Goal: Information Seeking & Learning: Learn about a topic

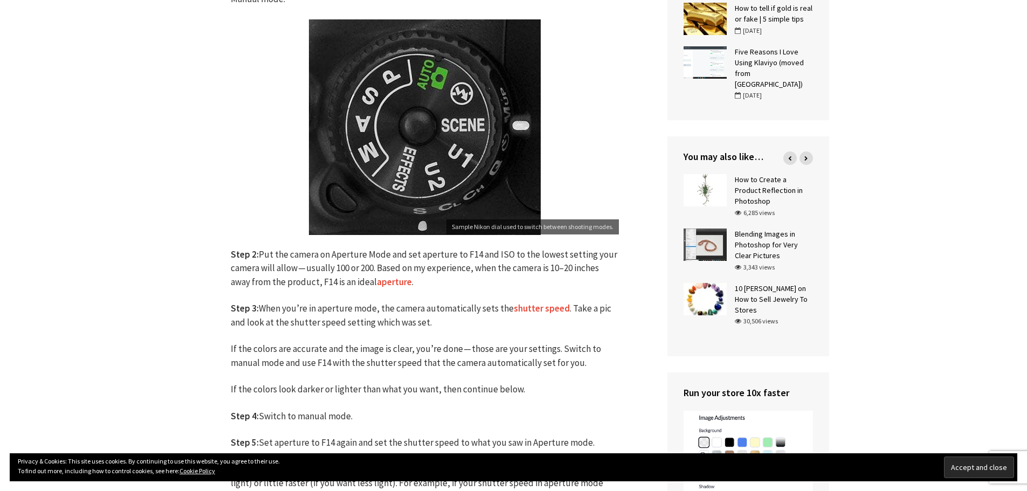
scroll to position [593, 0]
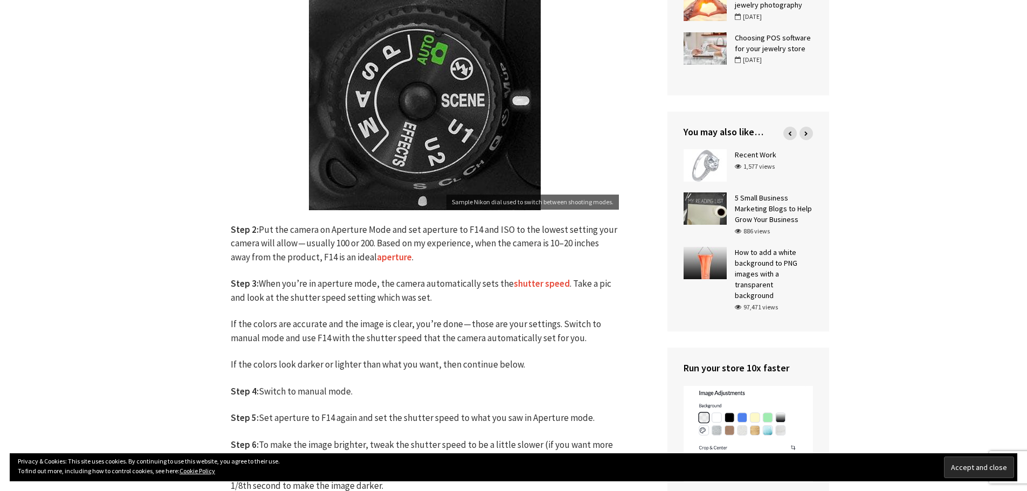
click at [544, 283] on link "shutter speed" at bounding box center [542, 284] width 56 height 12
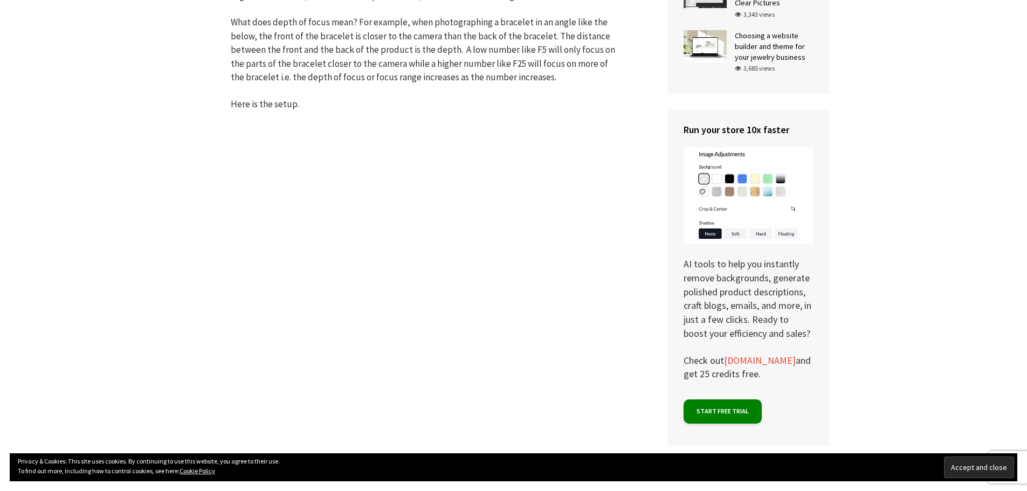
scroll to position [2210, 0]
